Goal: Register for event/course

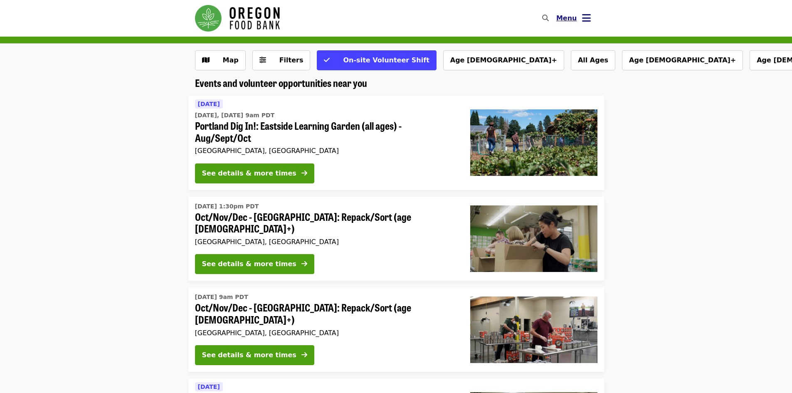
click at [563, 15] on span "Menu" at bounding box center [566, 18] width 21 height 8
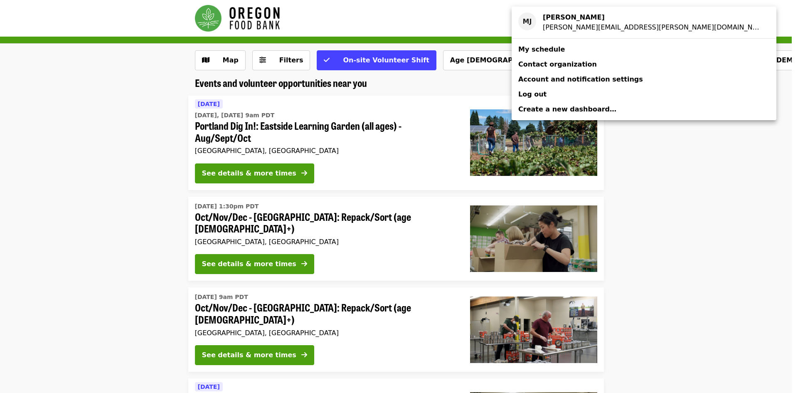
click at [708, 161] on div "Account menu" at bounding box center [399, 196] width 798 height 393
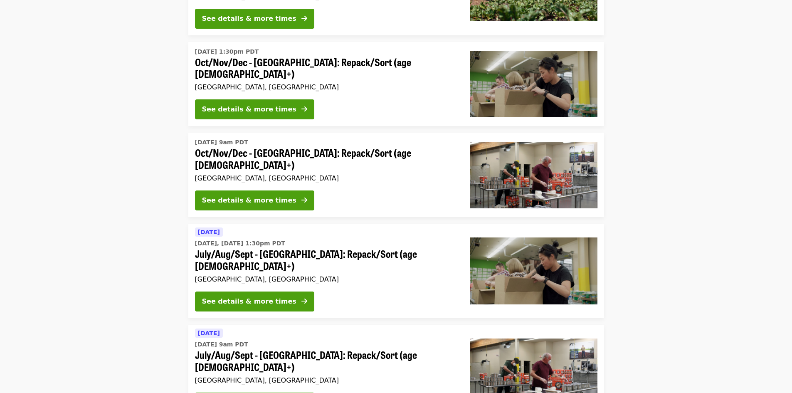
scroll to position [166, 0]
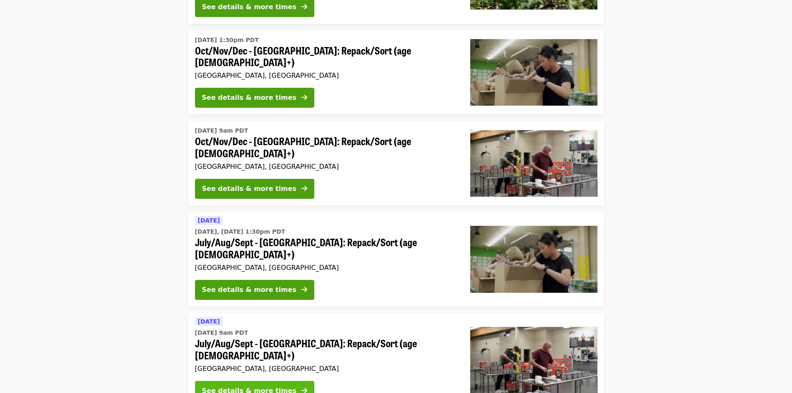
click at [259, 386] on div "See details & more times" at bounding box center [249, 391] width 94 height 10
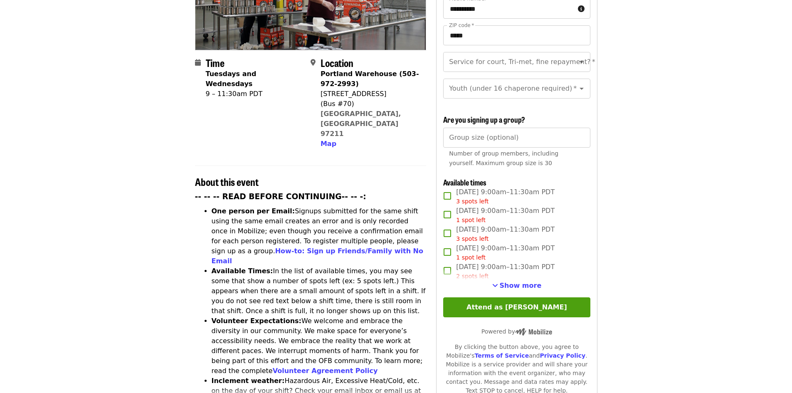
scroll to position [166, 0]
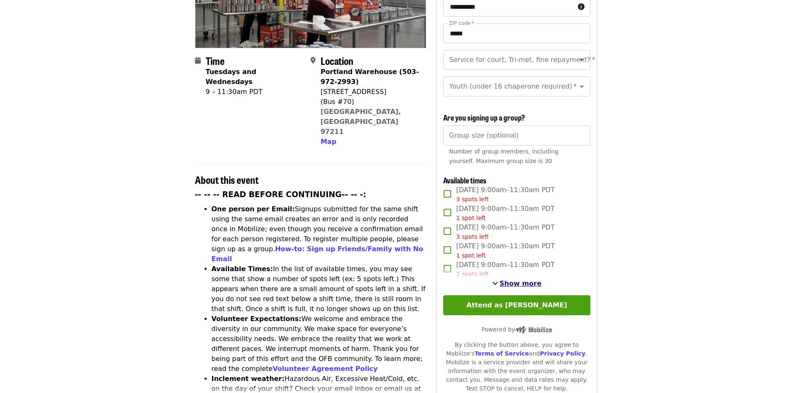
click at [524, 281] on span "Show more" at bounding box center [521, 283] width 42 height 8
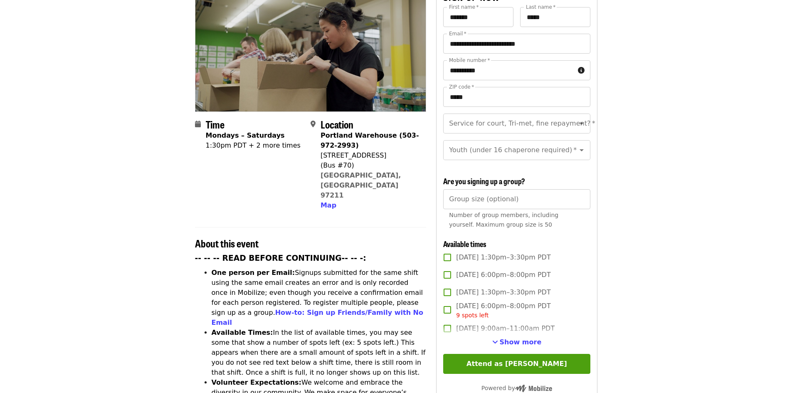
scroll to position [125, 0]
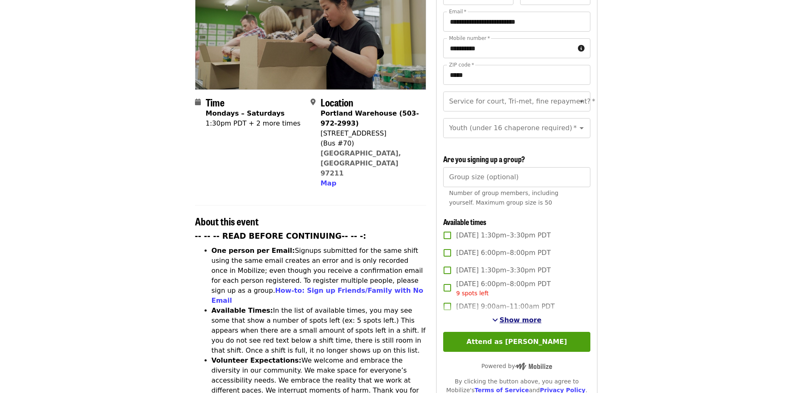
click at [515, 318] on span "Show more" at bounding box center [521, 320] width 42 height 8
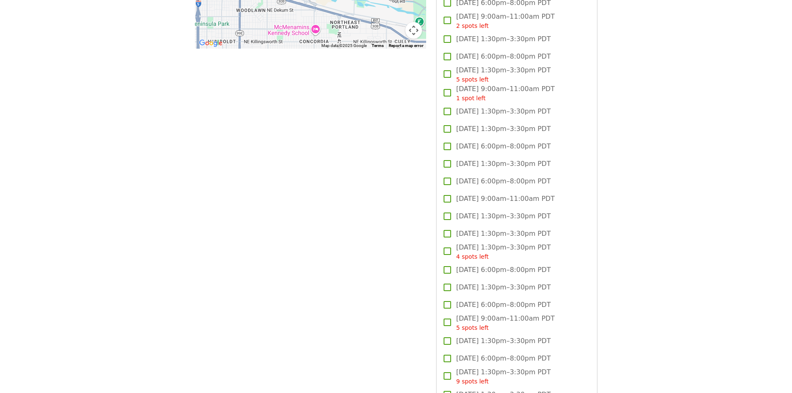
scroll to position [915, 0]
